Goal: Information Seeking & Learning: Learn about a topic

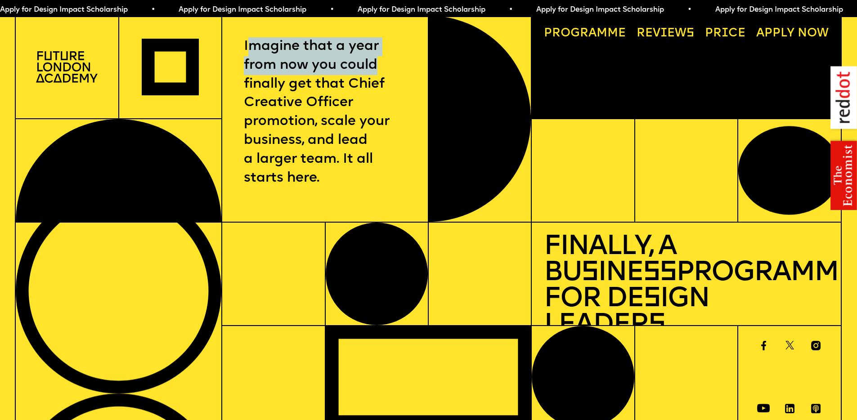
drag, startPoint x: 250, startPoint y: 44, endPoint x: 378, endPoint y: 77, distance: 132.2
click at [378, 77] on p "Imagine that a year from now you could finally get that Chief Creative Officer …" at bounding box center [325, 112] width 163 height 151
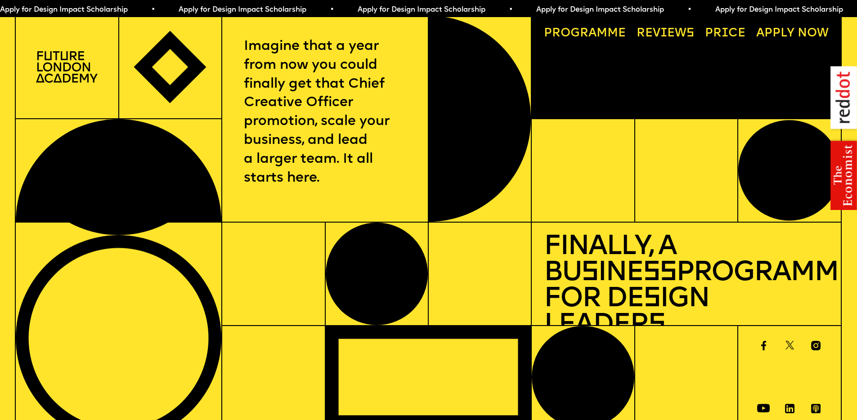
click at [343, 117] on p "Imagine that a year from now you could finally get that Chief Creative Officer …" at bounding box center [325, 112] width 163 height 151
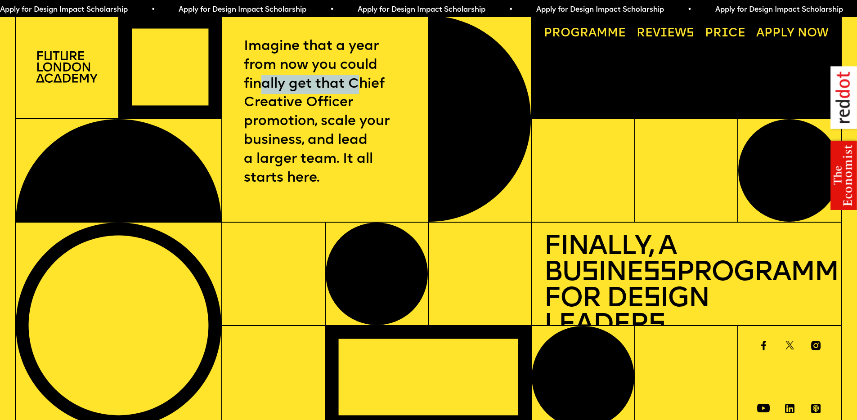
drag, startPoint x: 260, startPoint y: 86, endPoint x: 358, endPoint y: 95, distance: 98.9
click at [360, 91] on p "Imagine that a year from now you could finally get that Chief Creative Officer …" at bounding box center [325, 112] width 163 height 151
click at [346, 104] on p "Imagine that a year from now you could finally get that Chief Creative Officer …" at bounding box center [325, 112] width 163 height 151
drag, startPoint x: 283, startPoint y: 105, endPoint x: 337, endPoint y: 108, distance: 54.1
click at [337, 108] on p "Imagine that a year from now you could finally get that Chief Creative Officer …" at bounding box center [325, 112] width 163 height 151
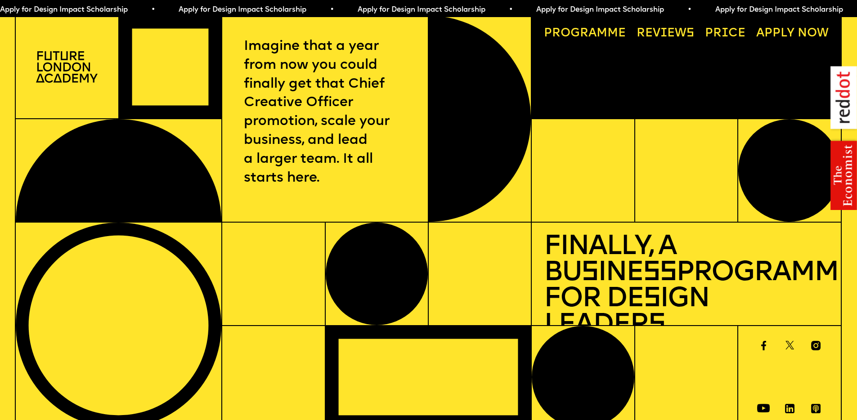
click at [305, 124] on p "Imagine that a year from now you could finally get that Chief Creative Officer …" at bounding box center [325, 112] width 163 height 151
drag, startPoint x: 256, startPoint y: 121, endPoint x: 368, endPoint y: 130, distance: 112.4
click at [371, 124] on p "Imagine that a year from now you could finally get that Chief Creative Officer …" at bounding box center [325, 112] width 163 height 151
drag, startPoint x: 354, startPoint y: 136, endPoint x: 340, endPoint y: 137, distance: 13.5
click at [353, 136] on p "Imagine that a year from now you could finally get that Chief Creative Officer …" at bounding box center [325, 112] width 163 height 151
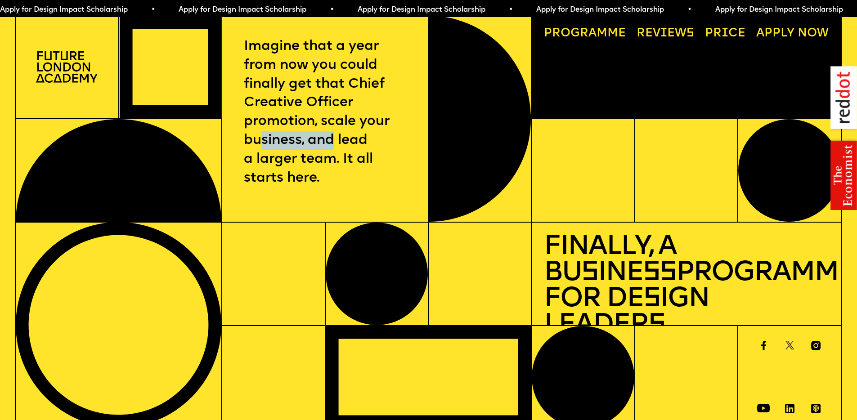
drag, startPoint x: 263, startPoint y: 144, endPoint x: 336, endPoint y: 145, distance: 72.9
click at [338, 144] on p "Imagine that a year from now you could finally get that Chief Creative Officer …" at bounding box center [325, 112] width 163 height 151
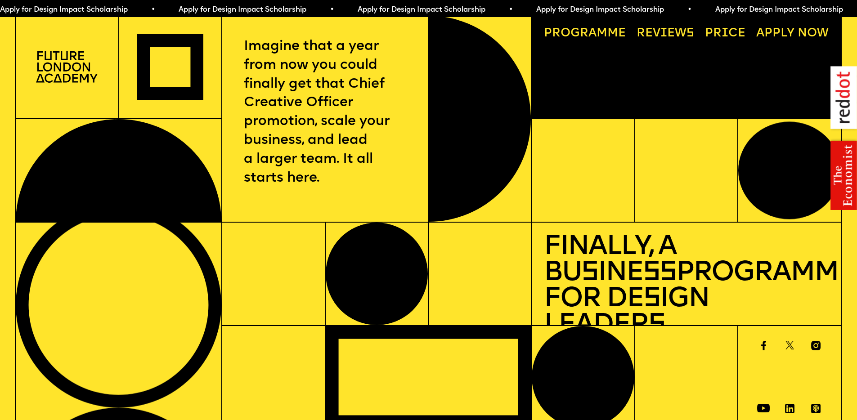
drag, startPoint x: 305, startPoint y: 158, endPoint x: 297, endPoint y: 163, distance: 9.5
click at [304, 158] on p "Imagine that a year from now you could finally get that Chief Creative Officer …" at bounding box center [325, 112] width 163 height 151
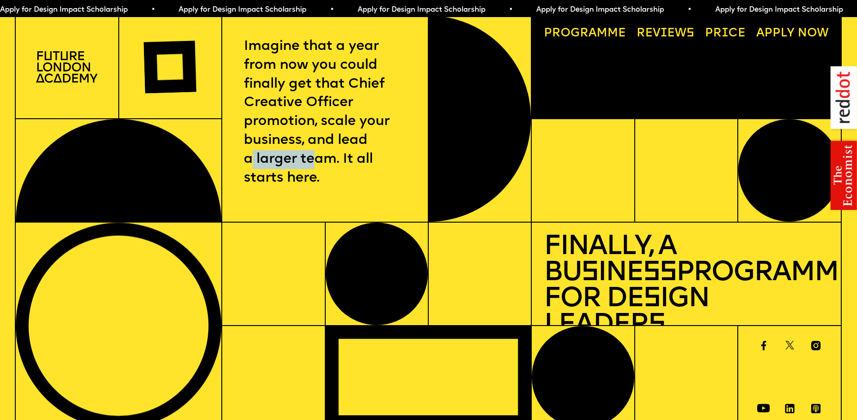
drag, startPoint x: 256, startPoint y: 162, endPoint x: 322, endPoint y: 166, distance: 65.8
click at [322, 166] on p "Imagine that a year from now you could finally get that Chief Creative Officer …" at bounding box center [325, 112] width 163 height 151
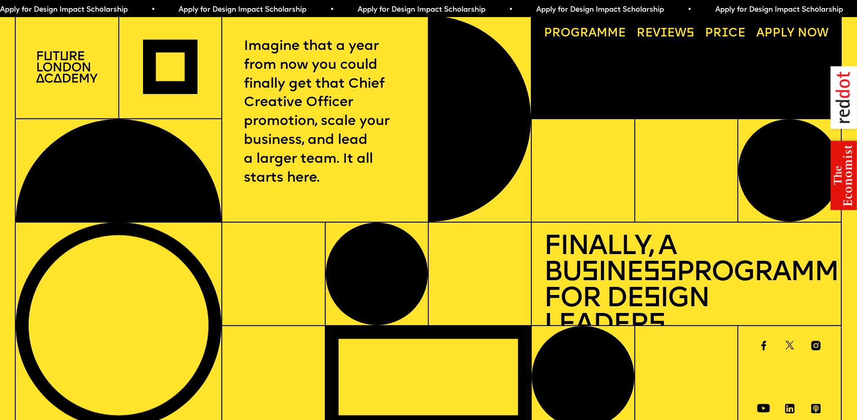
click at [281, 180] on p "Imagine that a year from now you could finally get that Chief Creative Officer …" at bounding box center [325, 112] width 163 height 151
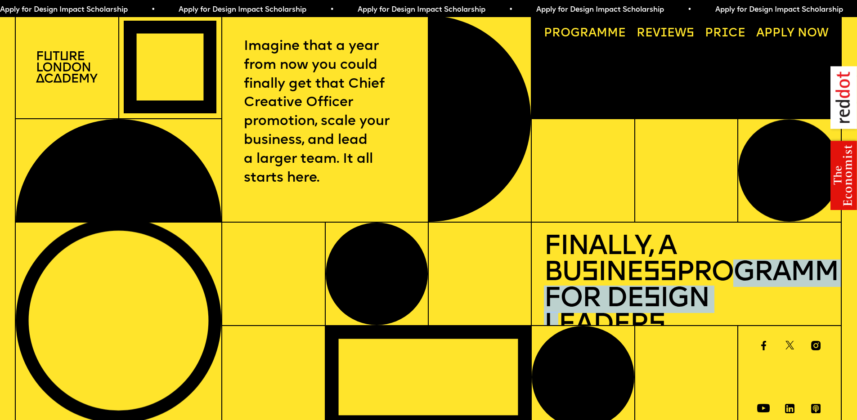
drag, startPoint x: 574, startPoint y: 273, endPoint x: 672, endPoint y: 291, distance: 98.9
click at [672, 291] on h1 "Finally, a Bu s ine ss Programme for De s ign Leader s" at bounding box center [686, 287] width 285 height 104
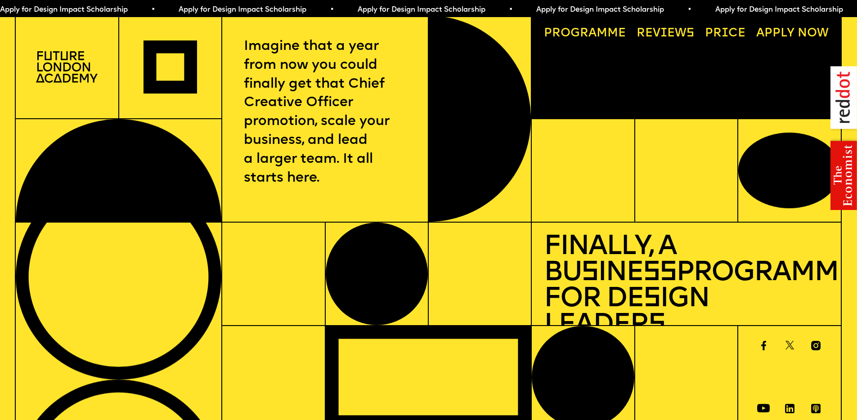
click at [664, 295] on h1 "Finally, a Bu s ine ss Programme for De s ign Leader s" at bounding box center [686, 287] width 285 height 104
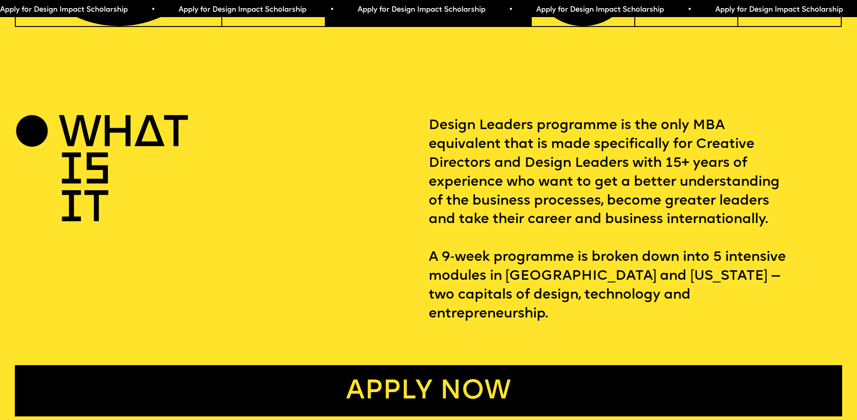
scroll to position [397, 0]
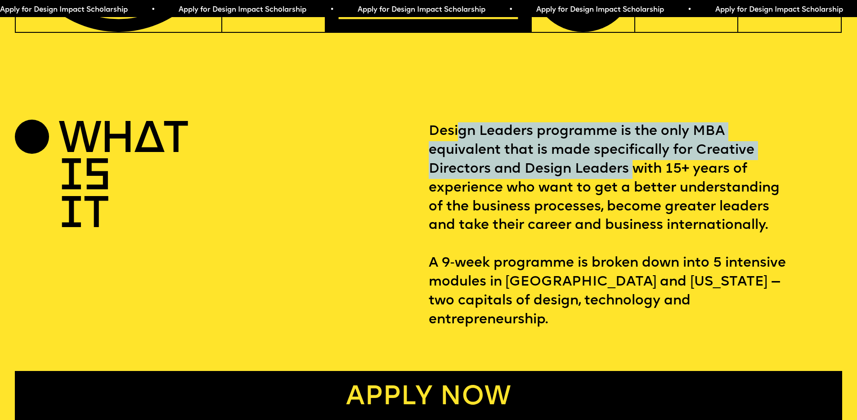
drag, startPoint x: 456, startPoint y: 131, endPoint x: 634, endPoint y: 174, distance: 182.9
click at [633, 172] on p "Design Leaders programme is the only MBA equivalent that is made specifically f…" at bounding box center [636, 226] width 414 height 208
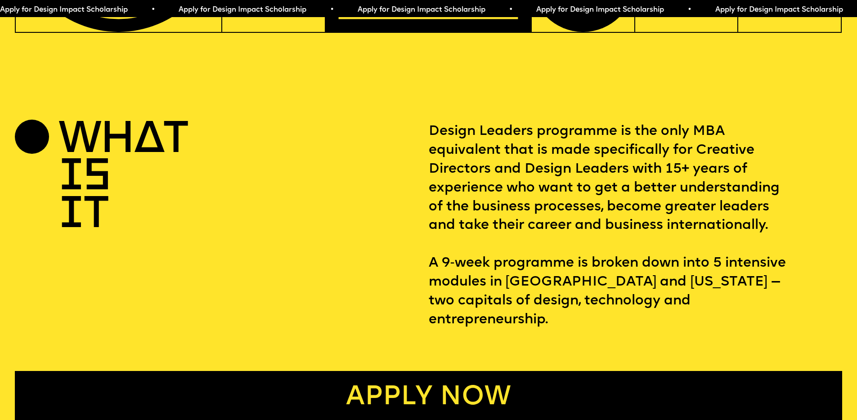
click at [636, 182] on p "Design Leaders programme is the only MBA equivalent that is made specifically f…" at bounding box center [636, 226] width 414 height 208
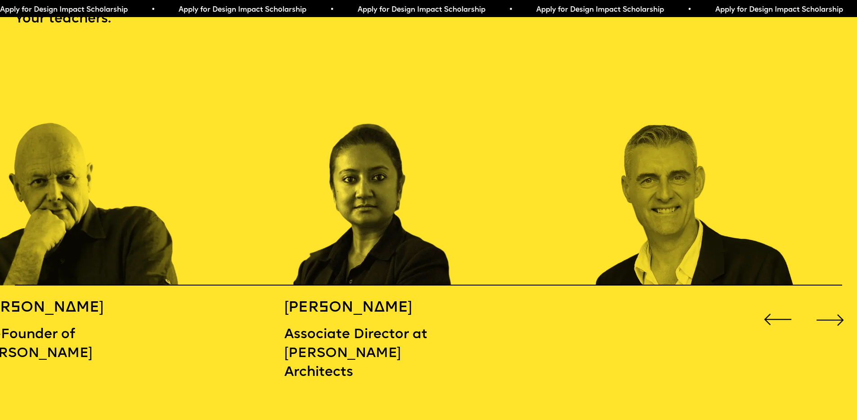
scroll to position [1396, 0]
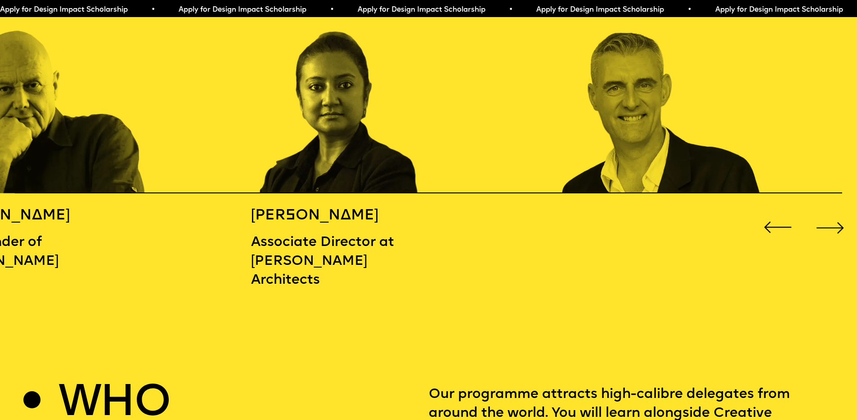
click at [54, 224] on div "[PERSON_NAME] Co-Founder of [PERSON_NAME]" at bounding box center [19, 239] width 154 height 65
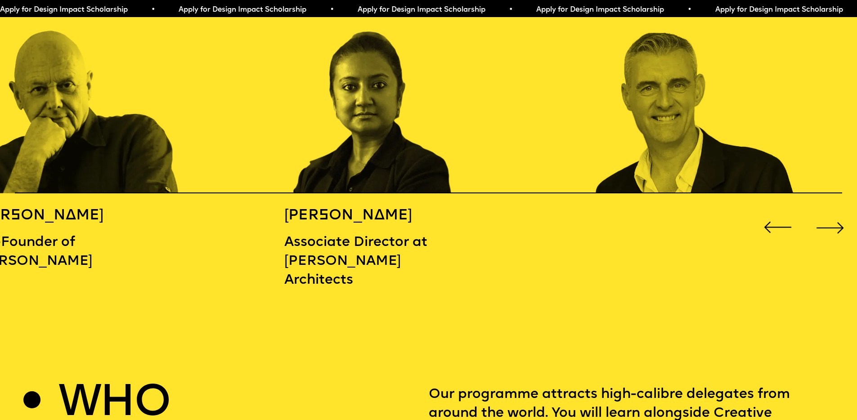
drag, startPoint x: 540, startPoint y: 267, endPoint x: 511, endPoint y: 266, distance: 28.4
click at [512, 266] on div "[PERSON_NAME] Co-Founder of [PERSON_NAME] [PERSON_NAME] Associate Director at […" at bounding box center [428, 125] width 857 height 343
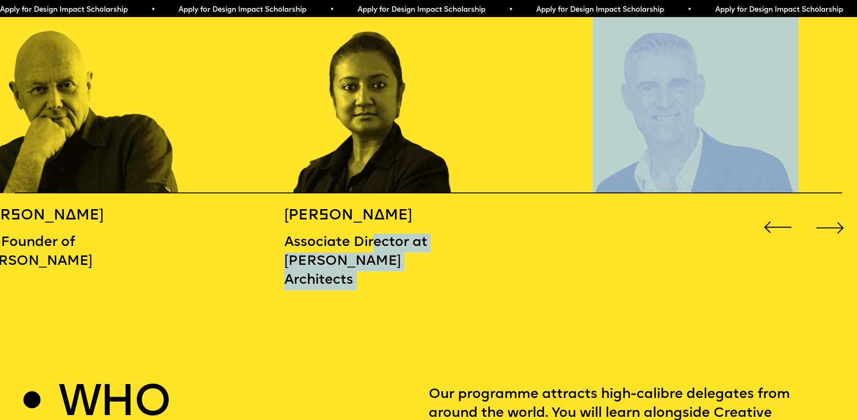
drag, startPoint x: 478, startPoint y: 231, endPoint x: 418, endPoint y: 232, distance: 60.3
click at [416, 231] on div "[PERSON_NAME] Co-Founder of [PERSON_NAME] [PERSON_NAME] Associate Director at […" at bounding box center [428, 125] width 857 height 343
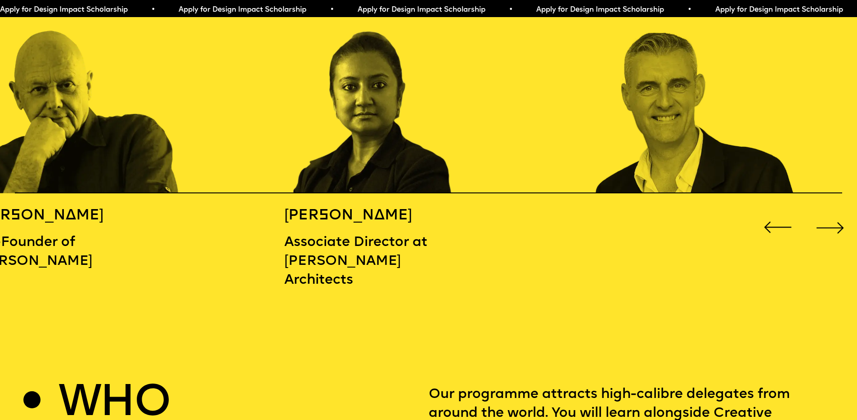
click at [554, 236] on div "[PERSON_NAME] Co-Founder of [PERSON_NAME] [PERSON_NAME] Associate Director at […" at bounding box center [428, 125] width 857 height 343
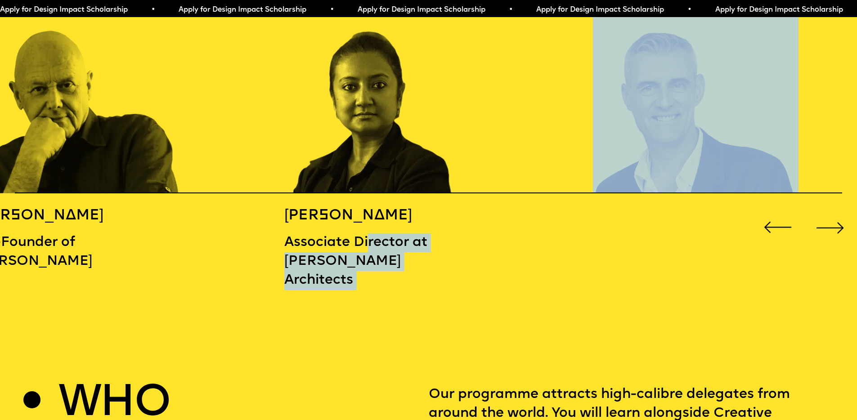
drag, startPoint x: 567, startPoint y: 238, endPoint x: 446, endPoint y: 235, distance: 120.7
click at [408, 239] on div "[PERSON_NAME] Co-Founder of [PERSON_NAME] [PERSON_NAME] Associate Director at […" at bounding box center [428, 125] width 857 height 343
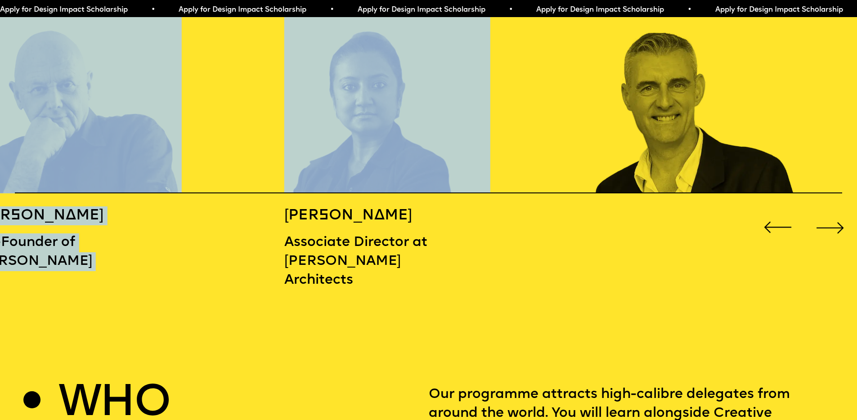
drag, startPoint x: 536, startPoint y: 137, endPoint x: 339, endPoint y: 158, distance: 197.3
click at [338, 158] on div "[PERSON_NAME] Co-Founder of [PERSON_NAME] [PERSON_NAME] Associate Director at […" at bounding box center [428, 125] width 857 height 343
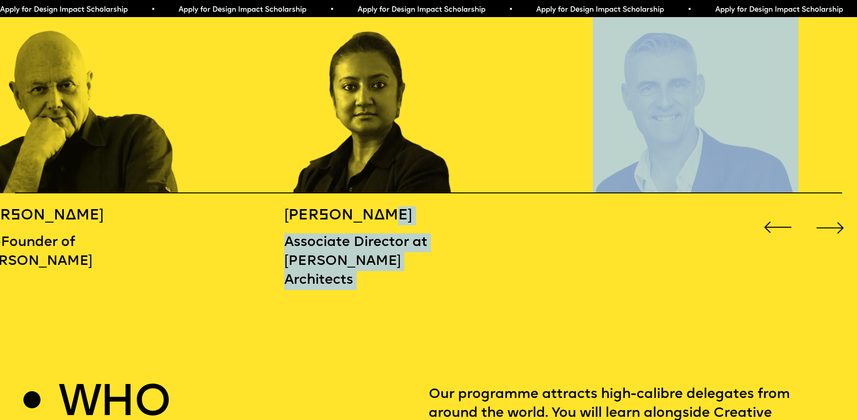
drag, startPoint x: 509, startPoint y: 214, endPoint x: 429, endPoint y: 212, distance: 79.7
click at [429, 212] on div "[PERSON_NAME] Co-Founder of [PERSON_NAME] [PERSON_NAME] Associate Director at […" at bounding box center [428, 125] width 857 height 343
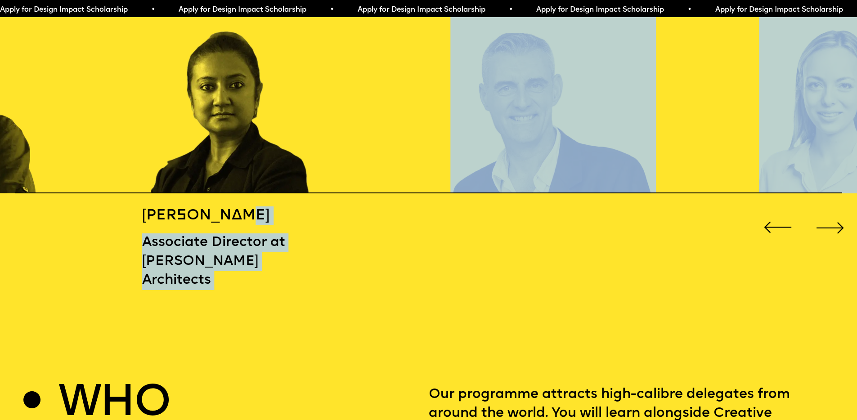
click at [176, 216] on h5 "[PERSON_NAME]" at bounding box center [219, 216] width 154 height 19
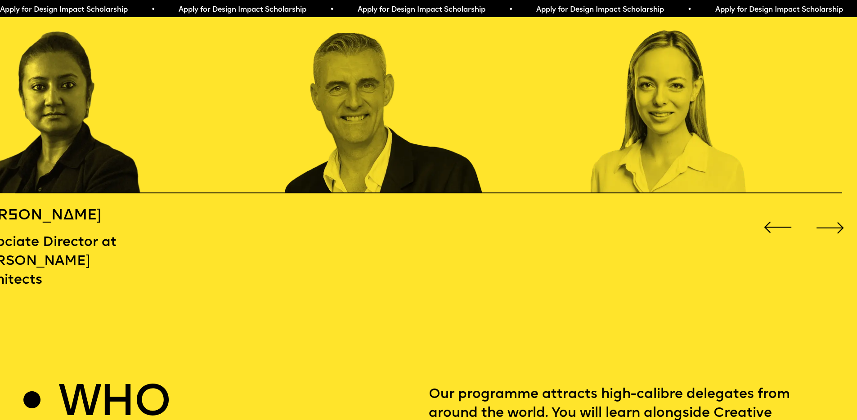
click at [538, 219] on div "[PERSON_NAME] Co-Founder of [PERSON_NAME] [PERSON_NAME] Associate Director at […" at bounding box center [428, 125] width 857 height 343
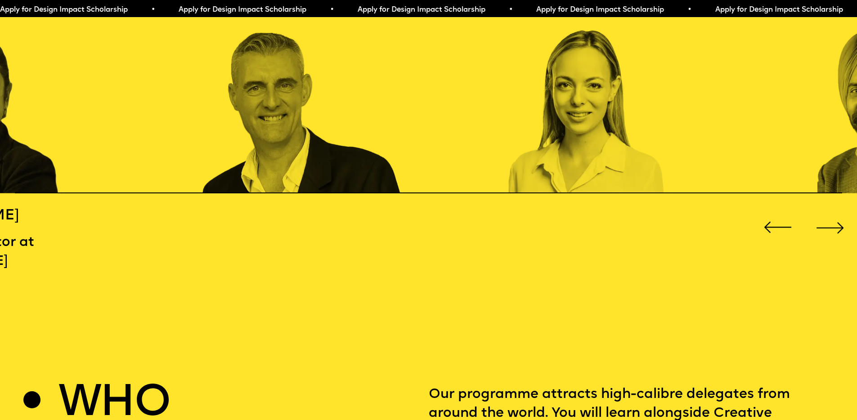
click at [509, 229] on div "[PERSON_NAME] Pricing at [PERSON_NAME]" at bounding box center [612, 239] width 206 height 65
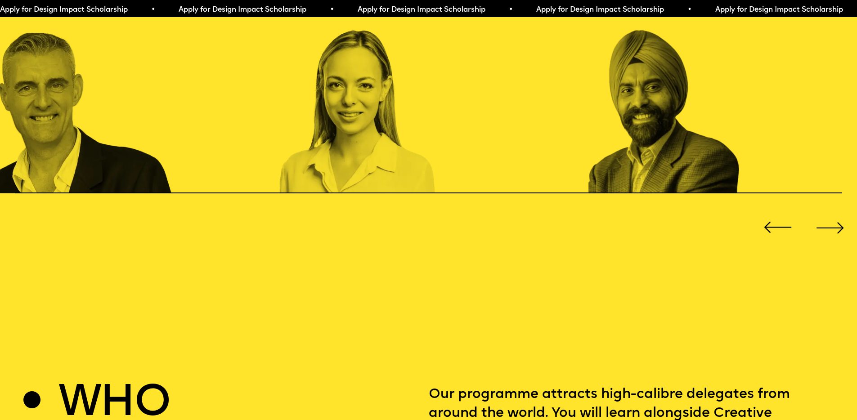
click at [837, 221] on div "Next slide" at bounding box center [830, 228] width 34 height 34
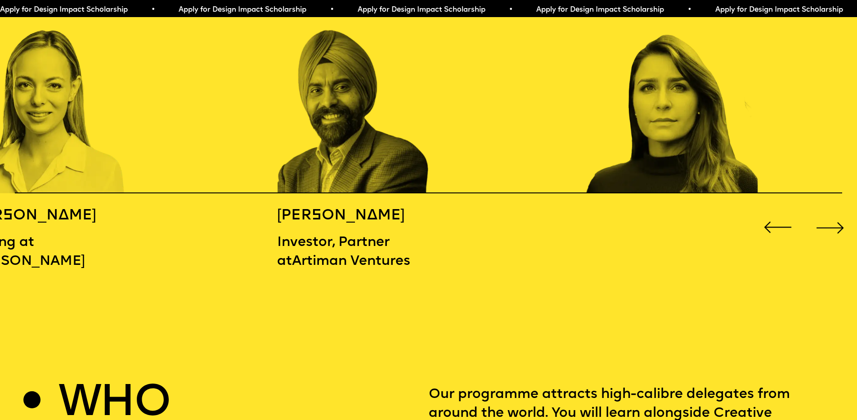
click at [830, 220] on div "Next slide" at bounding box center [830, 228] width 34 height 34
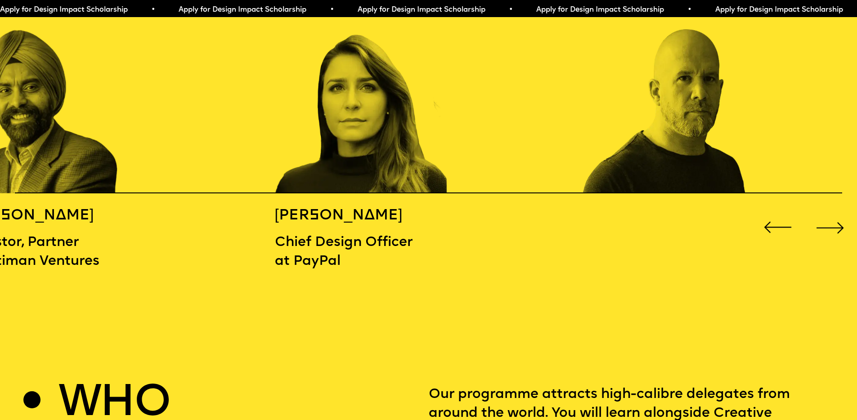
click at [830, 219] on div "Next slide" at bounding box center [830, 228] width 34 height 34
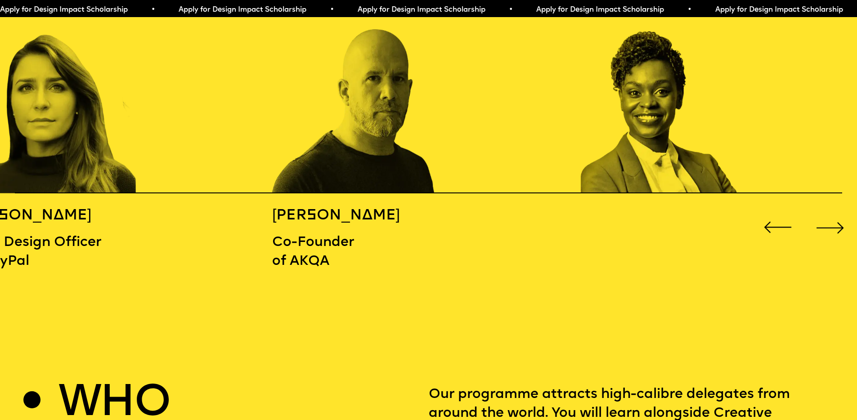
click at [829, 219] on div "Next slide" at bounding box center [830, 228] width 34 height 34
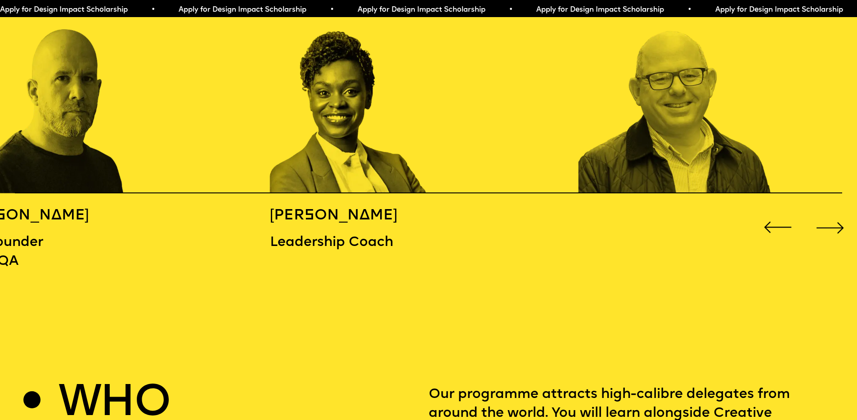
click at [829, 219] on div "Next slide" at bounding box center [830, 228] width 34 height 34
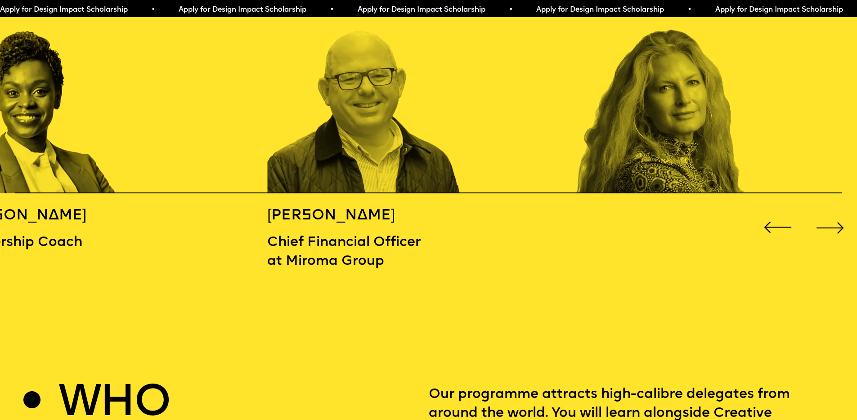
click at [829, 219] on div "Next slide" at bounding box center [830, 228] width 34 height 34
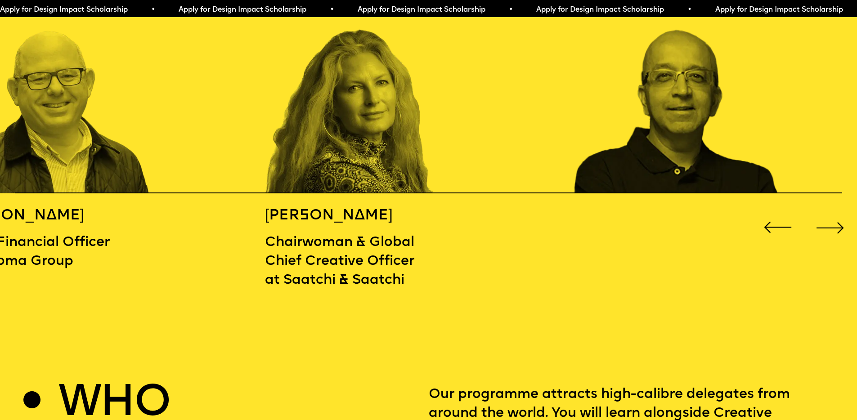
click at [829, 218] on div "Next slide" at bounding box center [830, 228] width 34 height 34
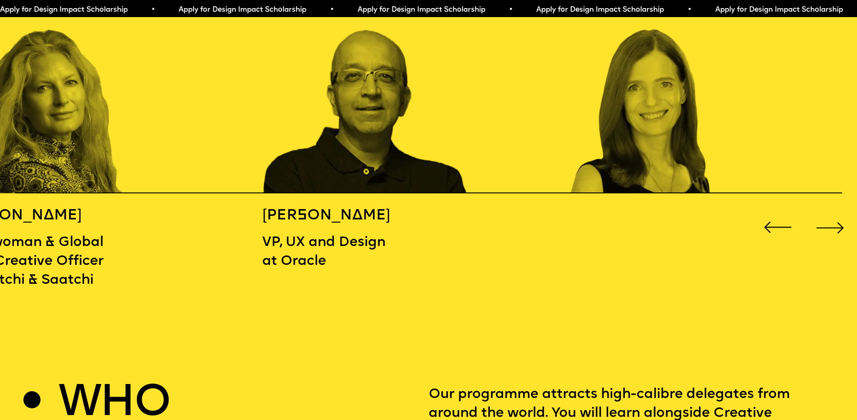
click at [829, 218] on div "Next slide" at bounding box center [830, 228] width 34 height 34
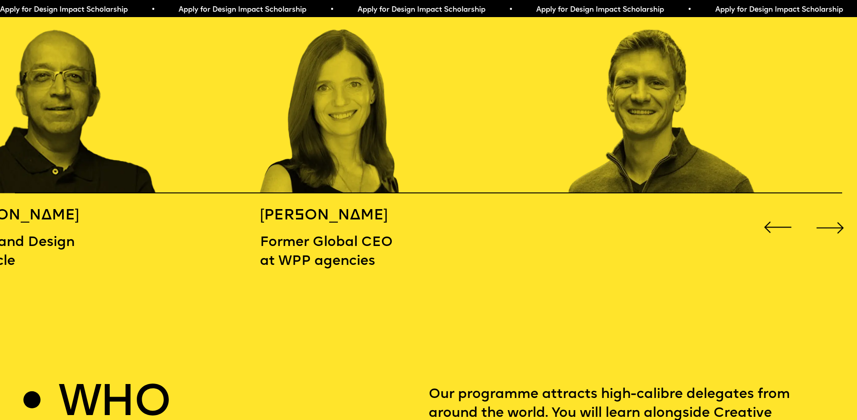
click at [829, 218] on div "Next slide" at bounding box center [830, 228] width 34 height 34
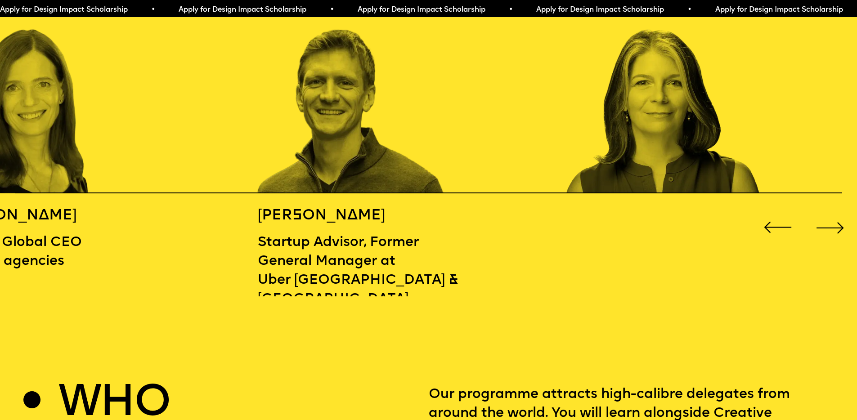
click at [829, 218] on div "Next slide" at bounding box center [830, 228] width 34 height 34
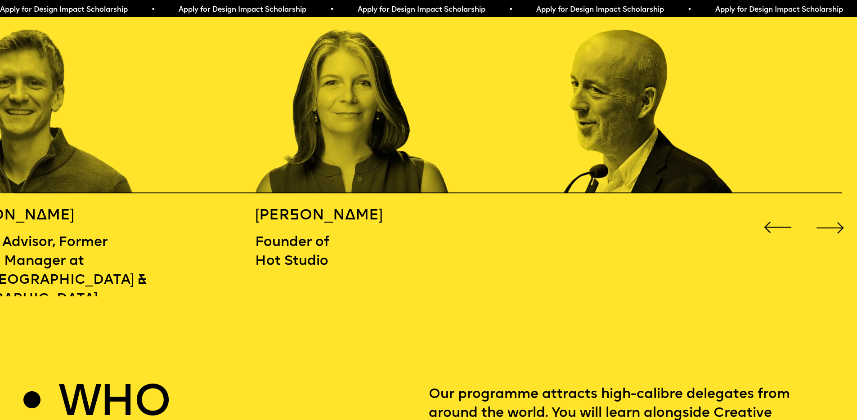
click at [829, 218] on div "Next slide" at bounding box center [830, 228] width 34 height 34
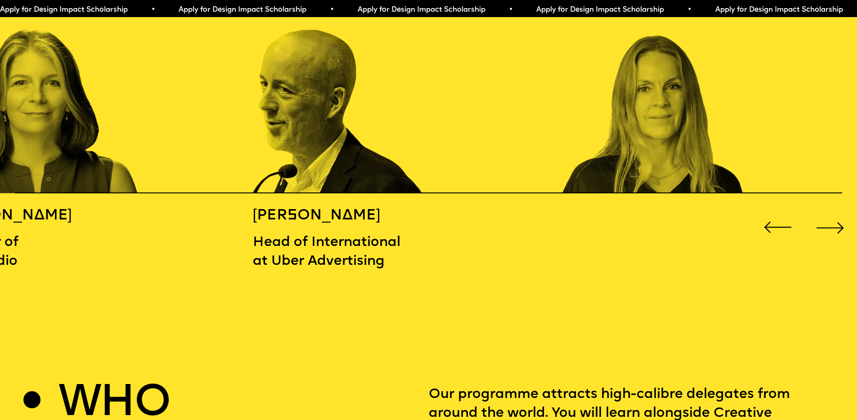
click at [829, 218] on div "Next slide" at bounding box center [830, 228] width 34 height 34
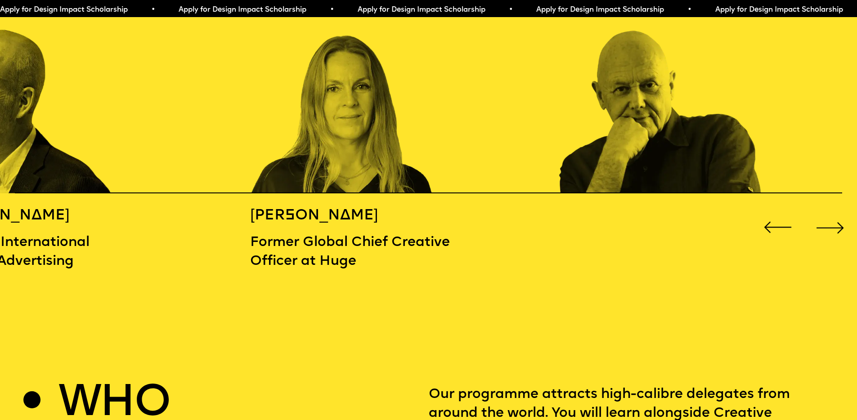
click at [829, 218] on div "Next slide" at bounding box center [830, 228] width 34 height 34
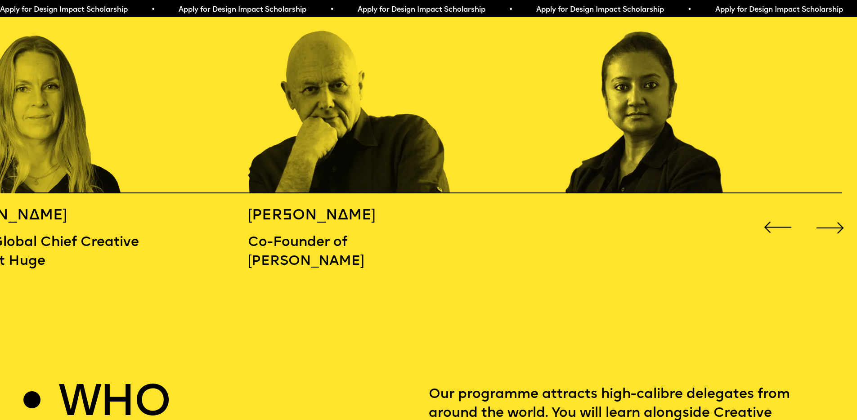
click at [829, 218] on div "Next slide" at bounding box center [830, 228] width 34 height 34
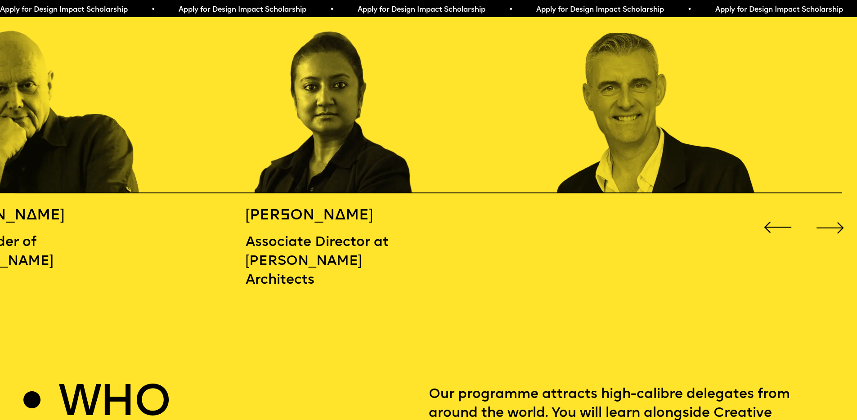
click at [829, 218] on div "Next slide" at bounding box center [830, 228] width 34 height 34
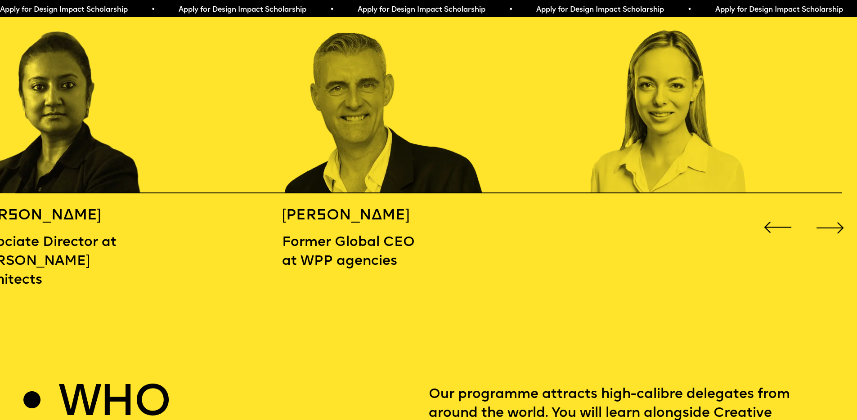
click at [829, 218] on div "Next slide" at bounding box center [830, 228] width 34 height 34
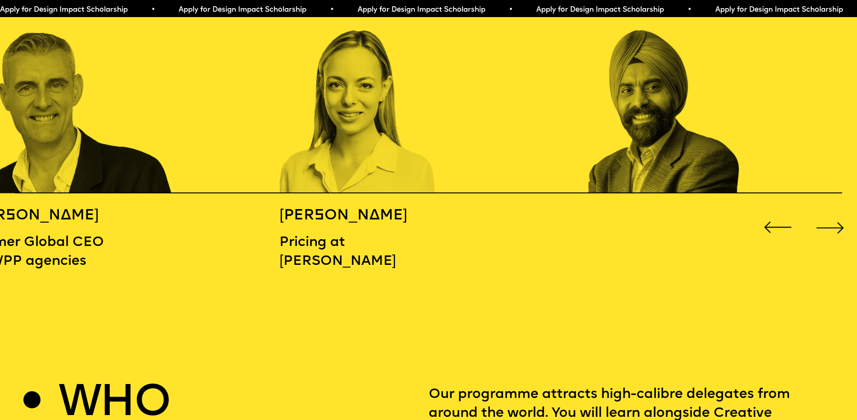
click at [75, 239] on p "Former Global CEO at WPP agencies" at bounding box center [48, 253] width 154 height 38
